Goal: Information Seeking & Learning: Find specific fact

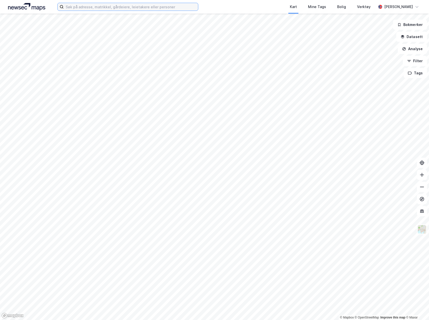
click at [156, 10] on input at bounding box center [131, 7] width 134 height 8
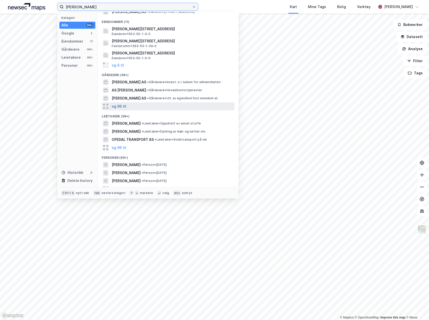
scroll to position [31, 0]
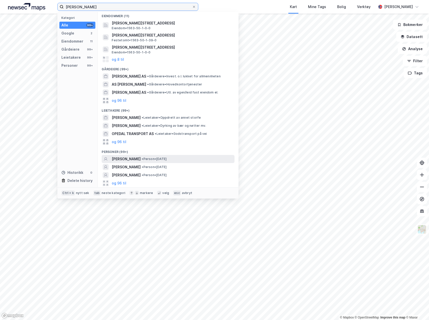
type input "[PERSON_NAME]"
click at [131, 158] on span "[PERSON_NAME]" at bounding box center [126, 159] width 29 height 6
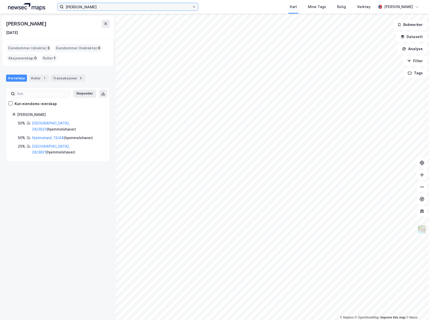
click at [102, 6] on input "[PERSON_NAME]" at bounding box center [128, 7] width 128 height 8
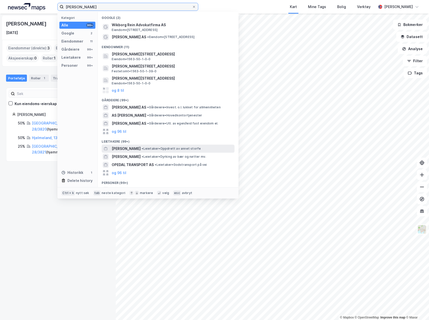
scroll to position [48, 0]
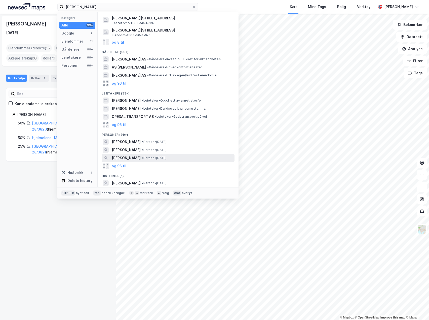
click at [128, 158] on span "[PERSON_NAME]" at bounding box center [126, 158] width 29 height 6
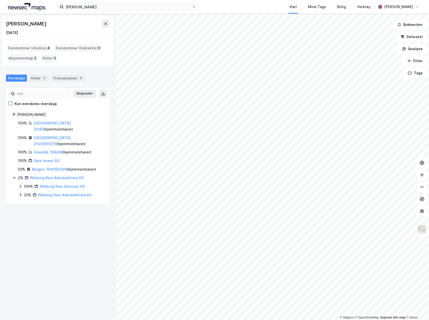
click at [21, 184] on icon at bounding box center [20, 186] width 4 height 4
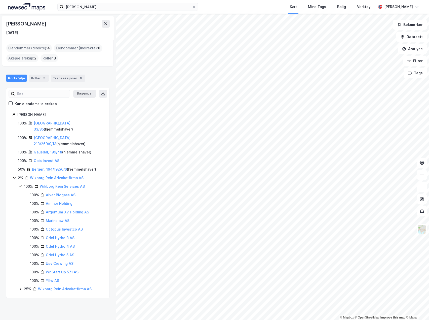
click at [20, 184] on icon at bounding box center [20, 186] width 4 height 4
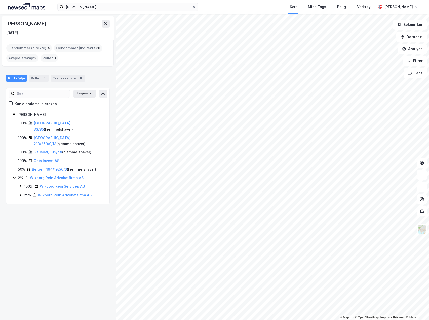
click at [19, 193] on icon at bounding box center [20, 195] width 4 height 4
click at [26, 210] on icon at bounding box center [26, 212] width 4 height 4
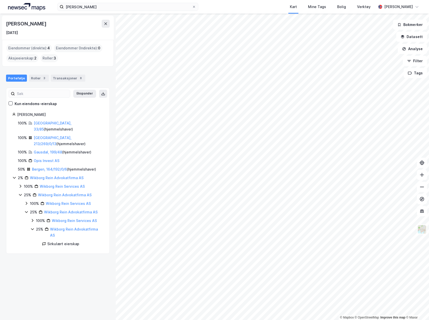
click at [33, 227] on icon at bounding box center [32, 229] width 4 height 4
click at [26, 210] on icon at bounding box center [26, 212] width 4 height 4
click at [31, 227] on icon at bounding box center [32, 229] width 4 height 4
click at [25, 210] on icon at bounding box center [26, 212] width 4 height 4
click at [26, 210] on icon at bounding box center [26, 212] width 4 height 4
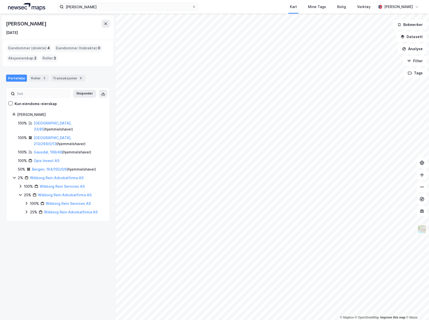
click at [14, 177] on icon at bounding box center [14, 178] width 3 height 2
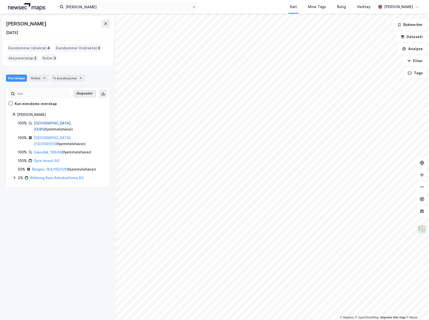
click at [47, 123] on link "[GEOGRAPHIC_DATA], 33/85" at bounding box center [53, 126] width 38 height 10
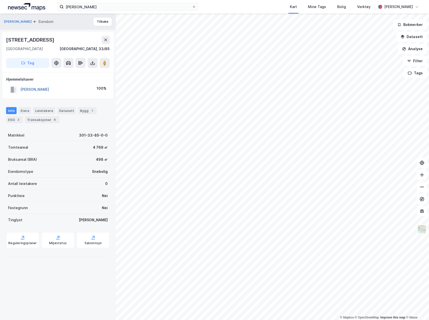
click at [0, 0] on button "[PERSON_NAME]" at bounding box center [0, 0] width 0 height 0
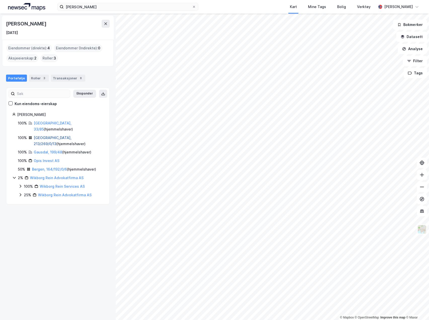
click at [42, 135] on link "[GEOGRAPHIC_DATA], 213/269/0/13" at bounding box center [53, 140] width 38 height 10
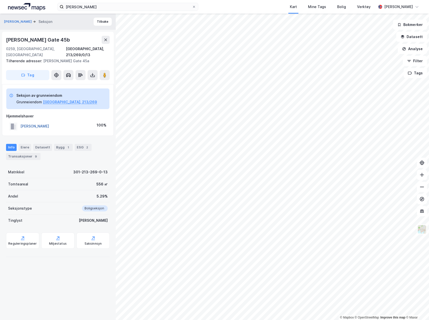
click at [0, 0] on button "[PERSON_NAME]" at bounding box center [0, 0] width 0 height 0
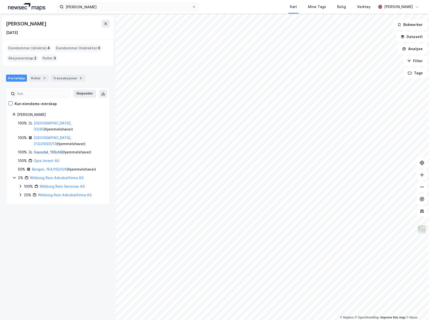
click at [41, 150] on link "Gausdal, 199/48" at bounding box center [48, 152] width 28 height 4
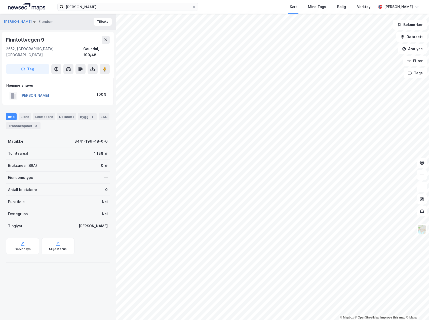
click at [0, 0] on button "[PERSON_NAME]" at bounding box center [0, 0] width 0 height 0
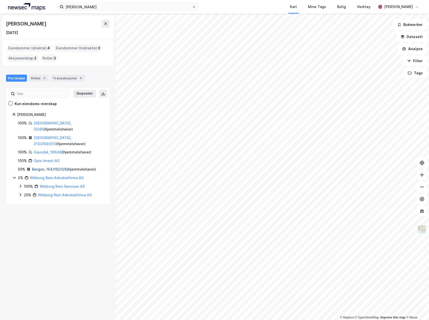
click at [39, 167] on link "Bergen, 164/192/0/6" at bounding box center [49, 169] width 35 height 4
